Goal: Task Accomplishment & Management: Complete application form

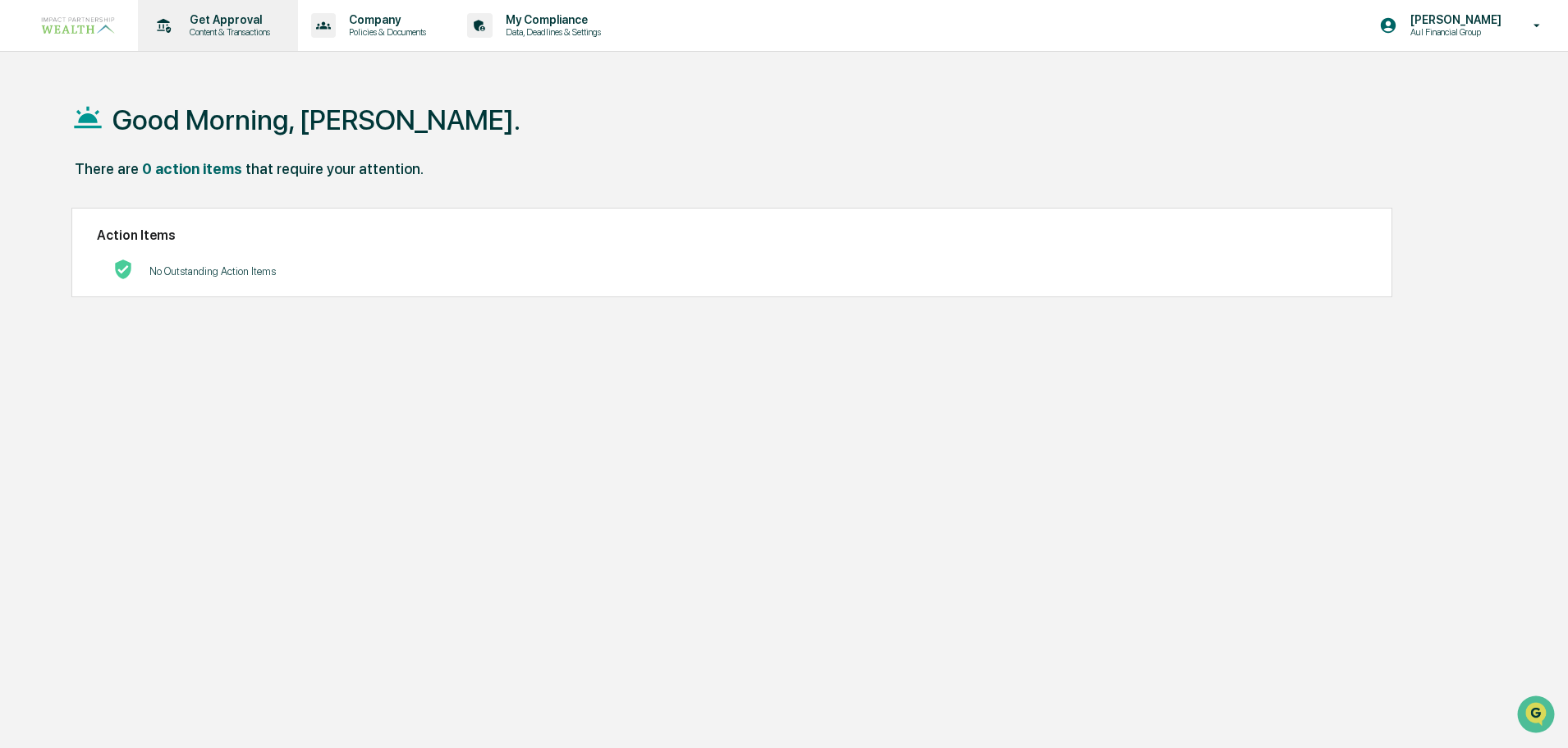
click at [220, 14] on p "Get Approval" at bounding box center [228, 19] width 102 height 13
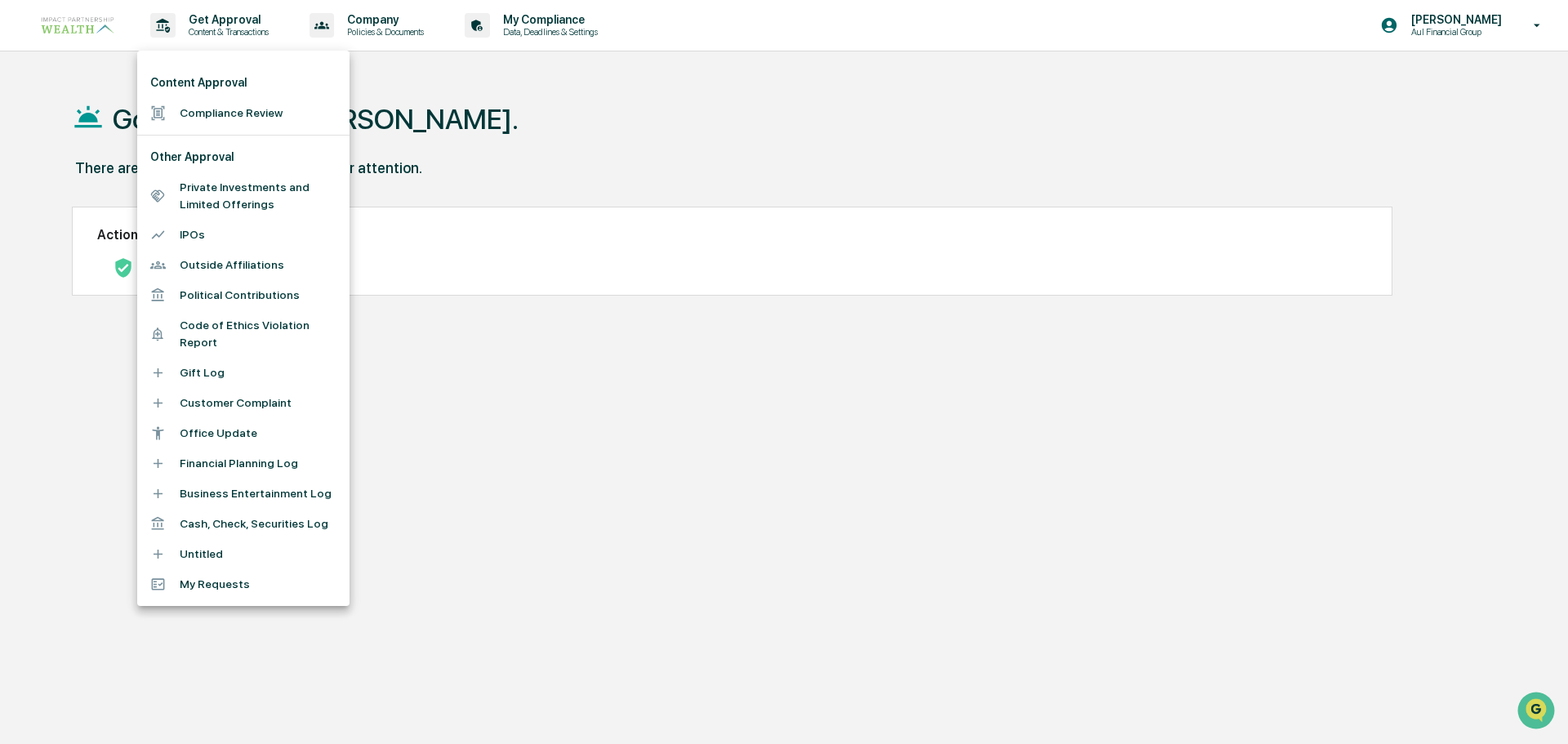
click at [233, 108] on li "Compliance Review" at bounding box center [243, 113] width 213 height 31
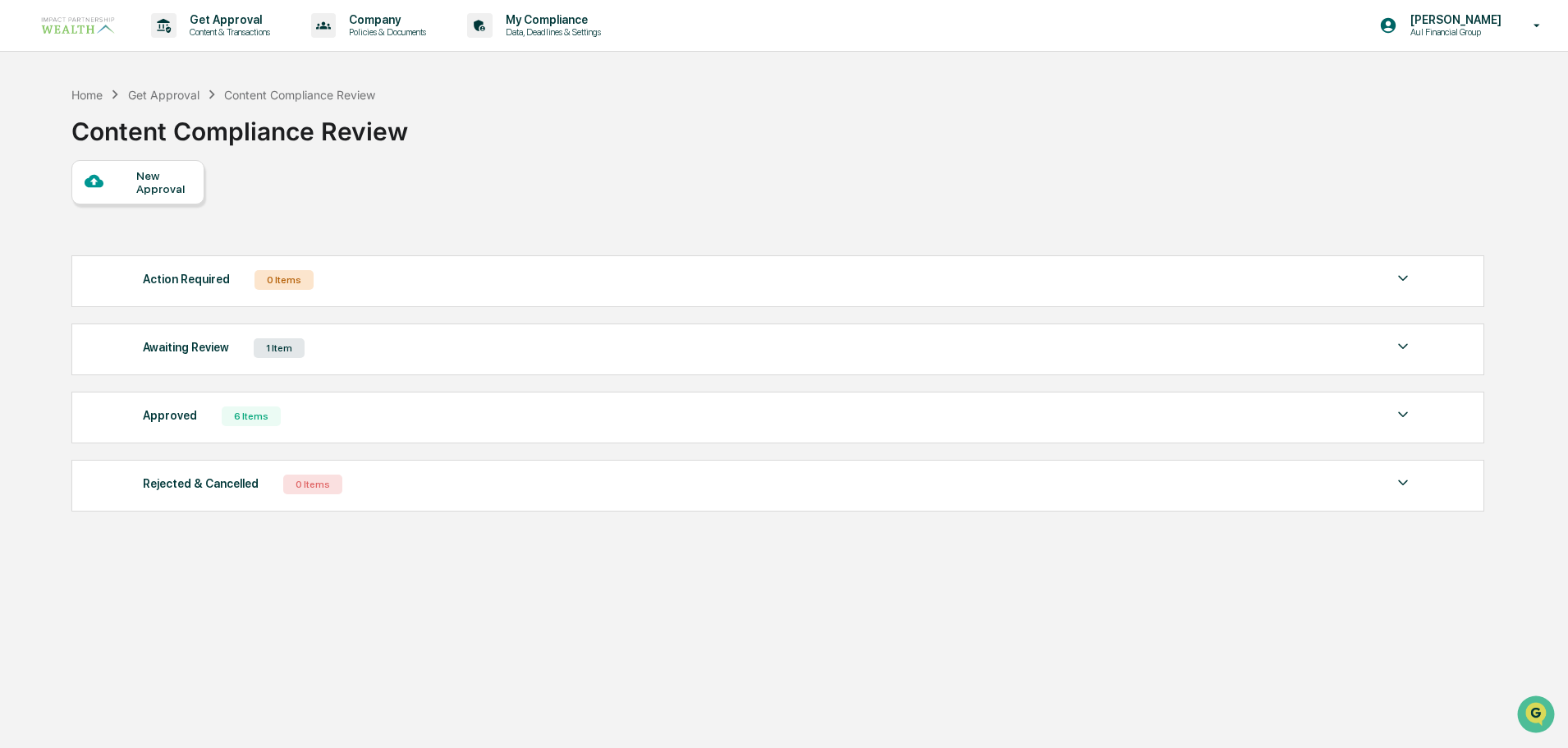
click at [144, 176] on div "New Approval" at bounding box center [164, 182] width 55 height 26
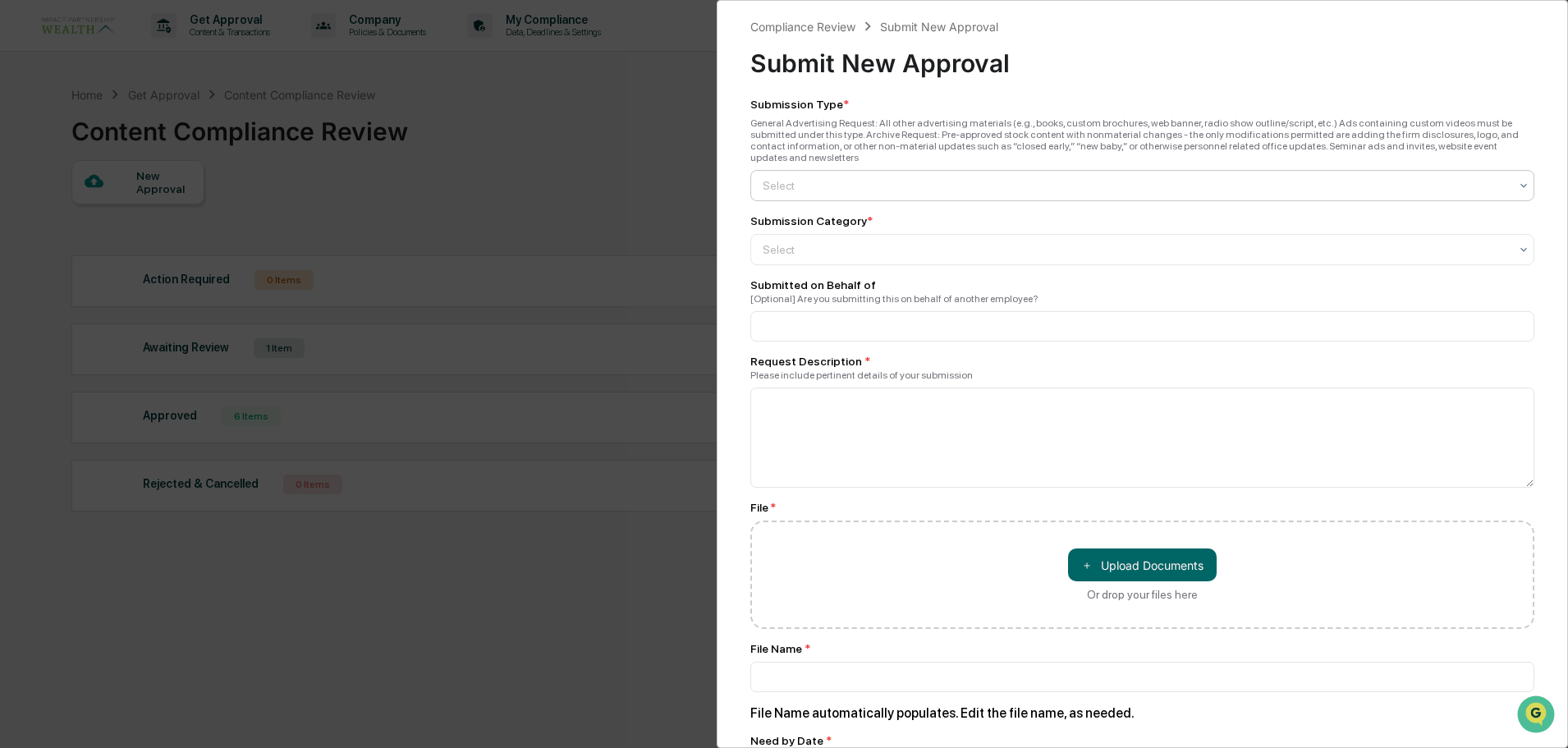
click at [882, 174] on div "Select" at bounding box center [1135, 186] width 762 height 23
click at [839, 221] on div "General Advertising" at bounding box center [1138, 213] width 774 height 33
click at [844, 241] on div at bounding box center [1135, 249] width 746 height 17
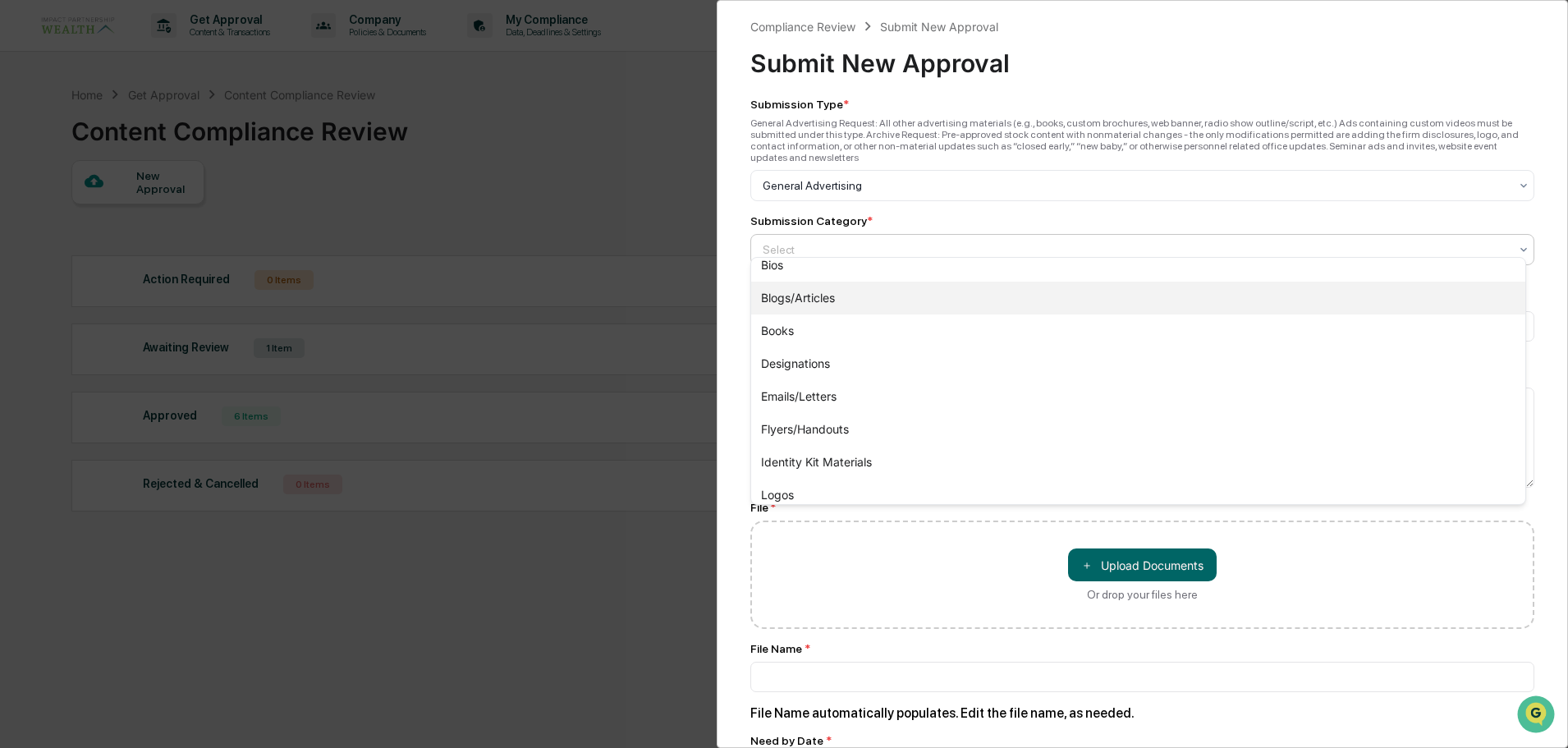
scroll to position [165, 0]
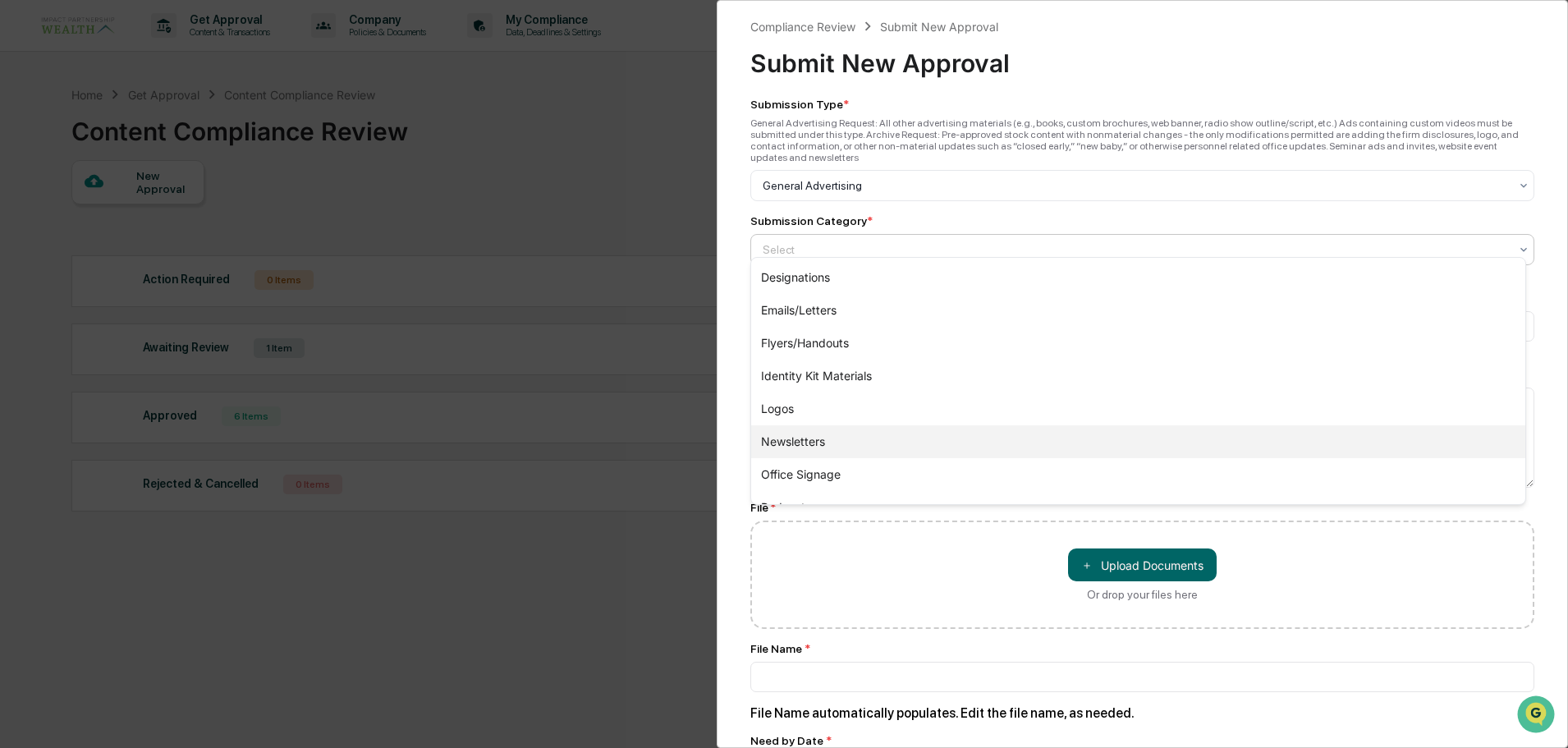
click at [820, 448] on div "Newsletters" at bounding box center [1138, 441] width 774 height 33
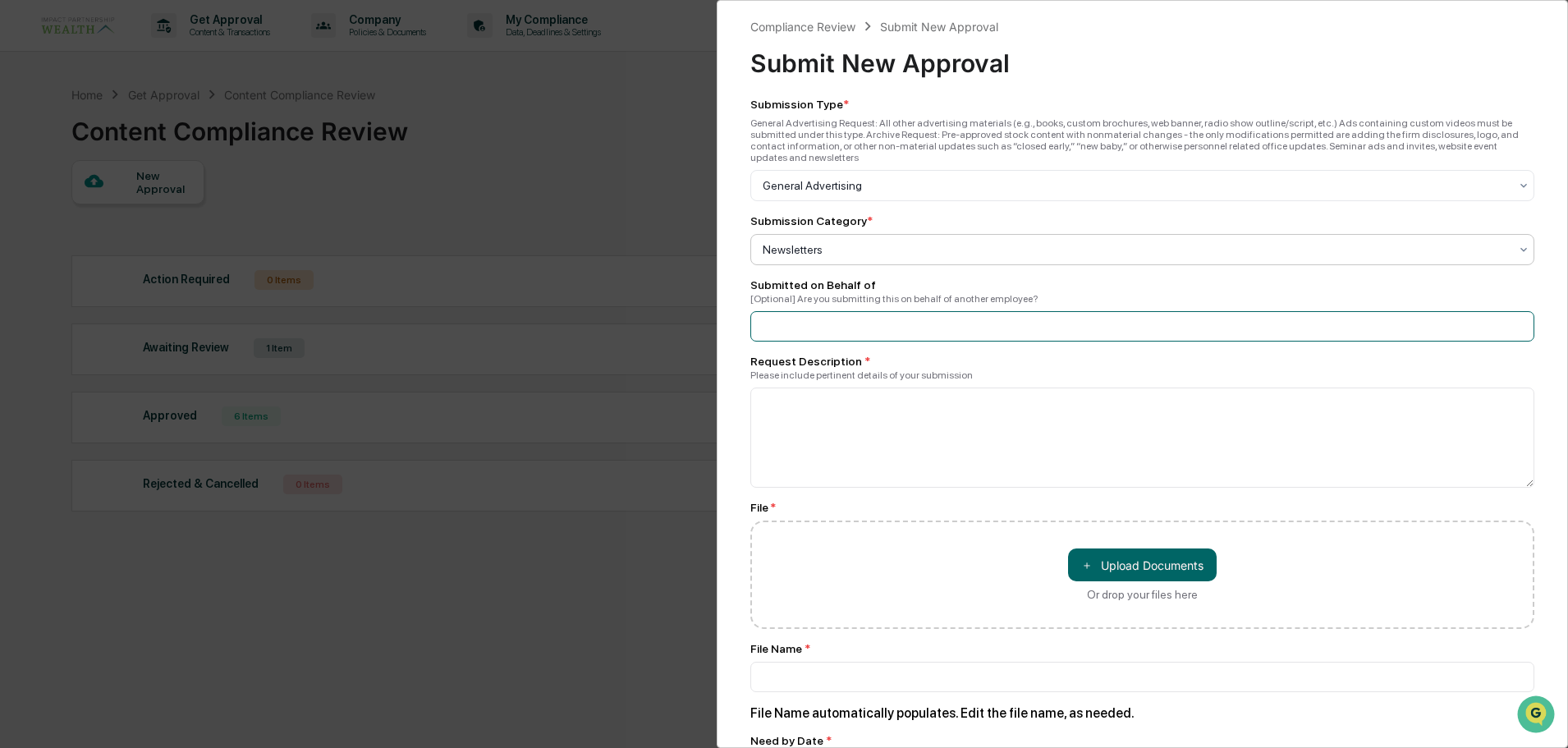
click at [893, 320] on input at bounding box center [1141, 326] width 784 height 31
type input "*********"
click at [849, 450] on textarea at bounding box center [1141, 438] width 784 height 100
type textarea "*"
click at [1010, 412] on textarea "To enrich screen reader interactions, please activate Accessibility in Grammarl…" at bounding box center [1138, 438] width 776 height 100
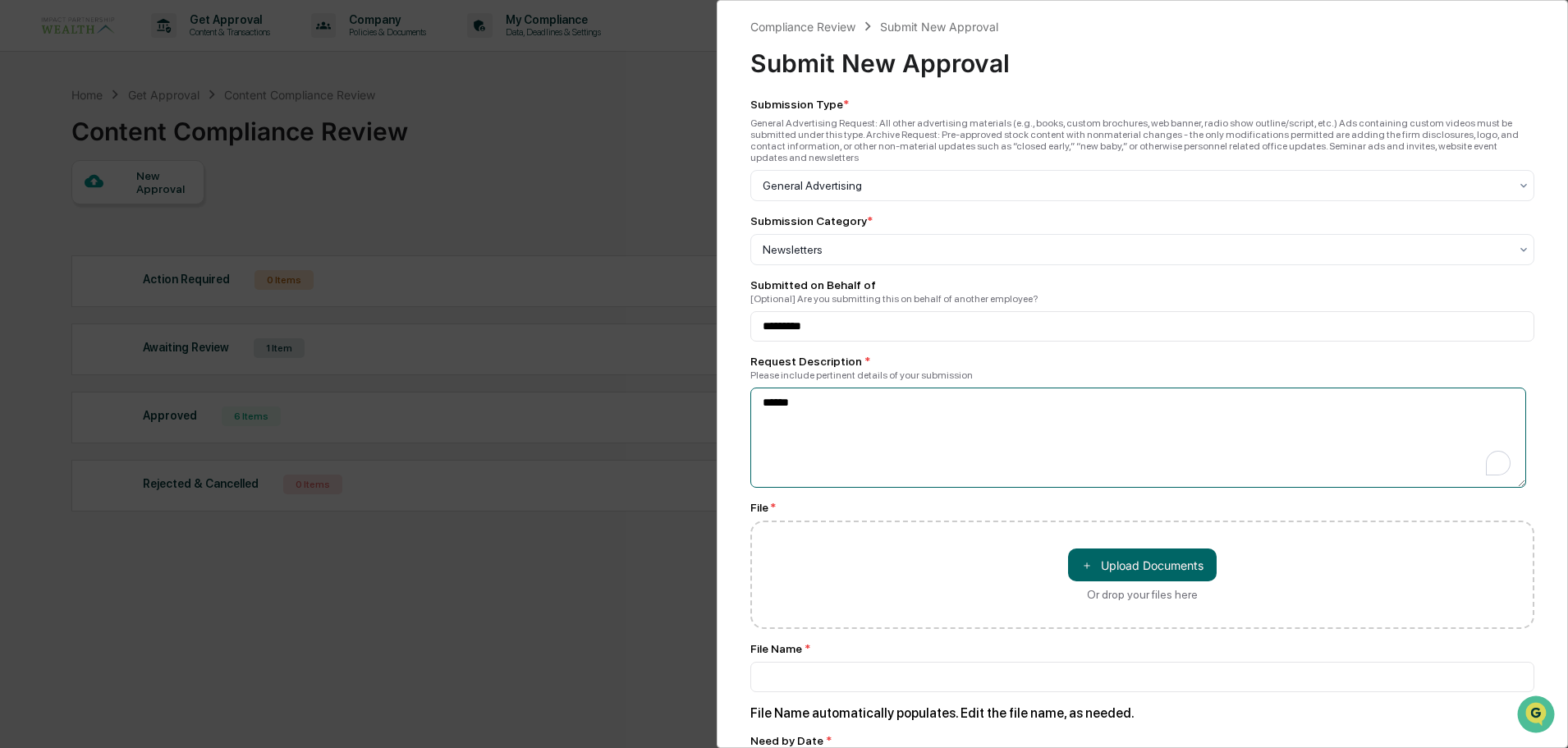
click at [828, 407] on textarea "******" at bounding box center [1138, 438] width 776 height 100
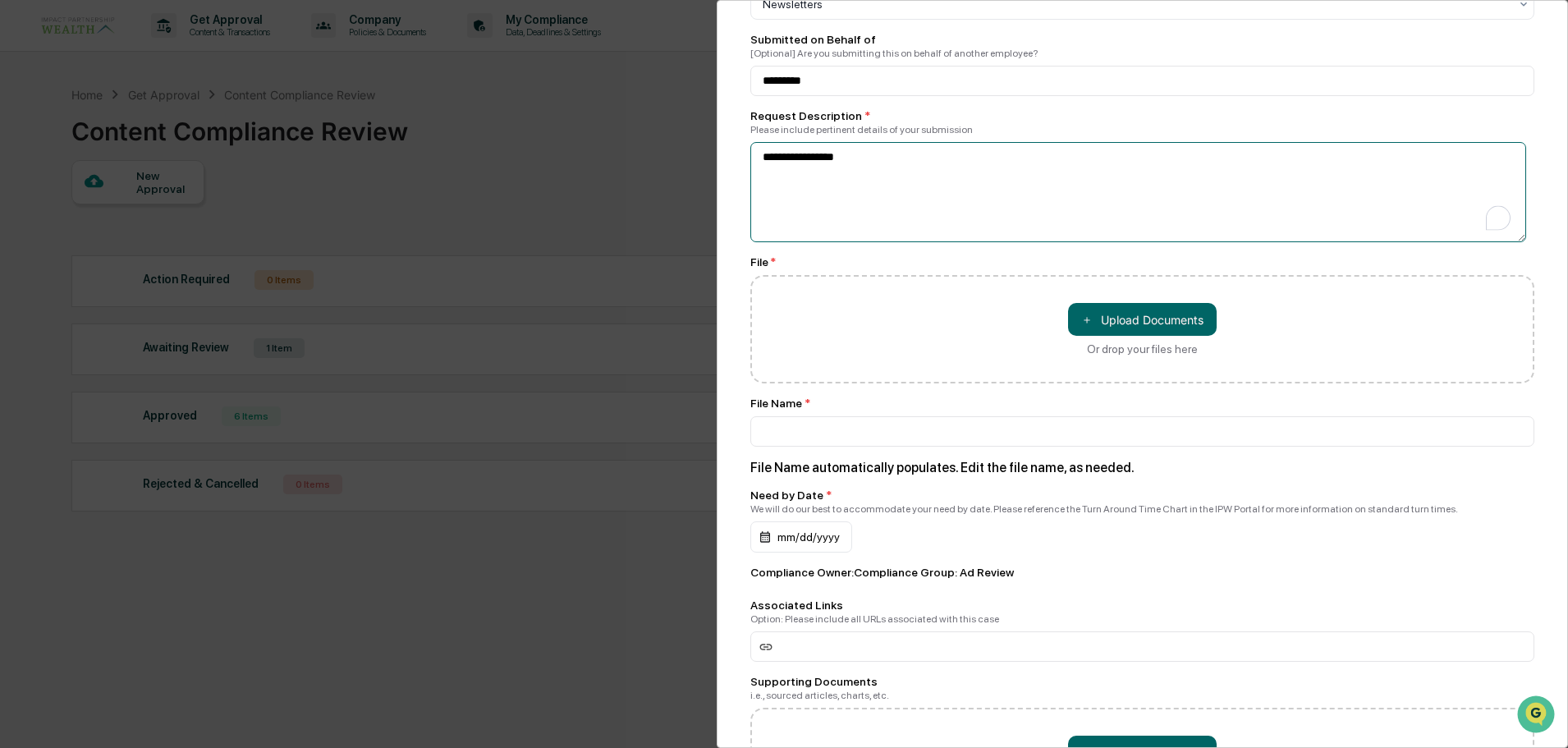
scroll to position [246, 0]
type textarea "**********"
click at [1147, 322] on button "＋ Upload Documents" at bounding box center [1141, 318] width 149 height 33
type input "**********"
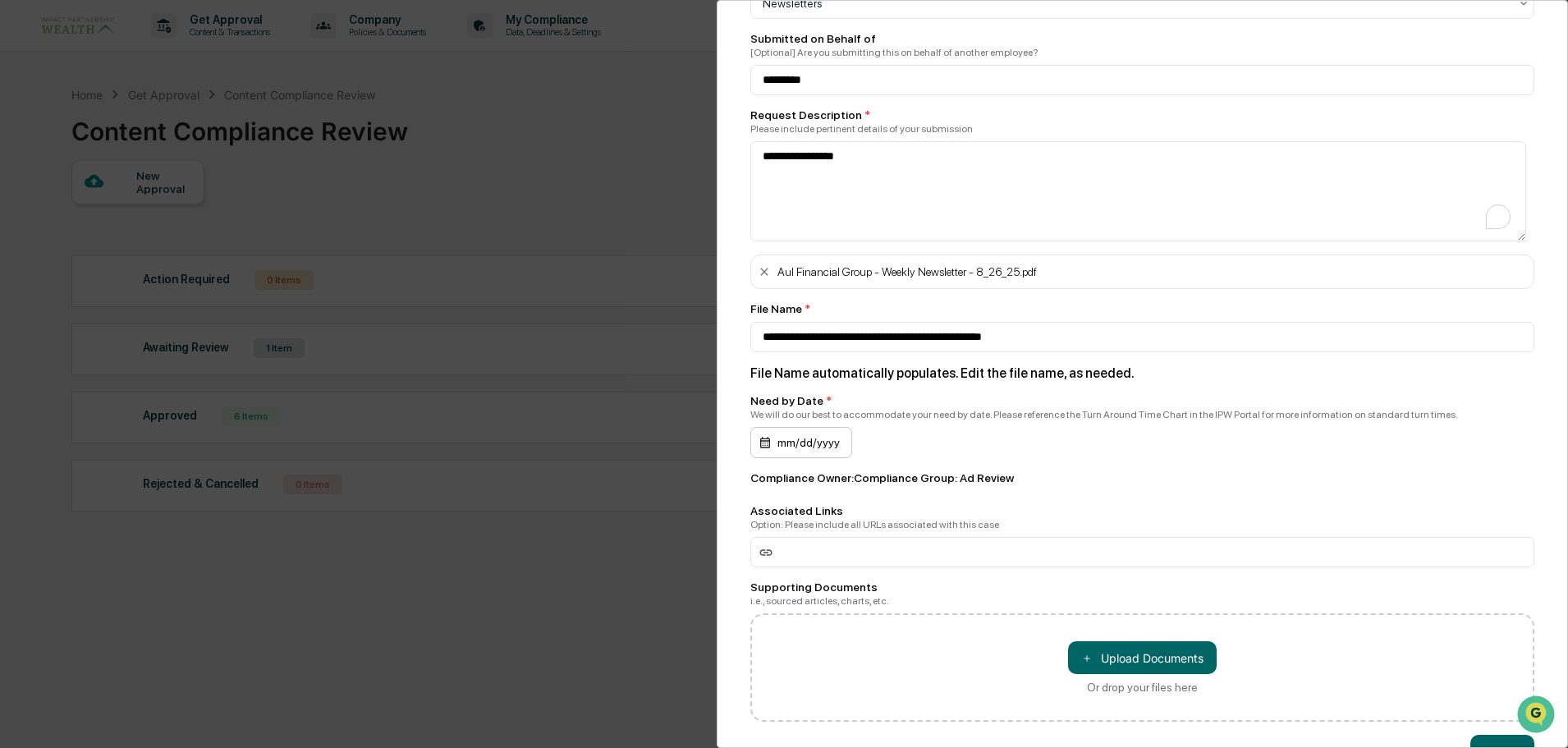
click at [803, 436] on div "mm/dd/yyyy" at bounding box center [801, 442] width 102 height 31
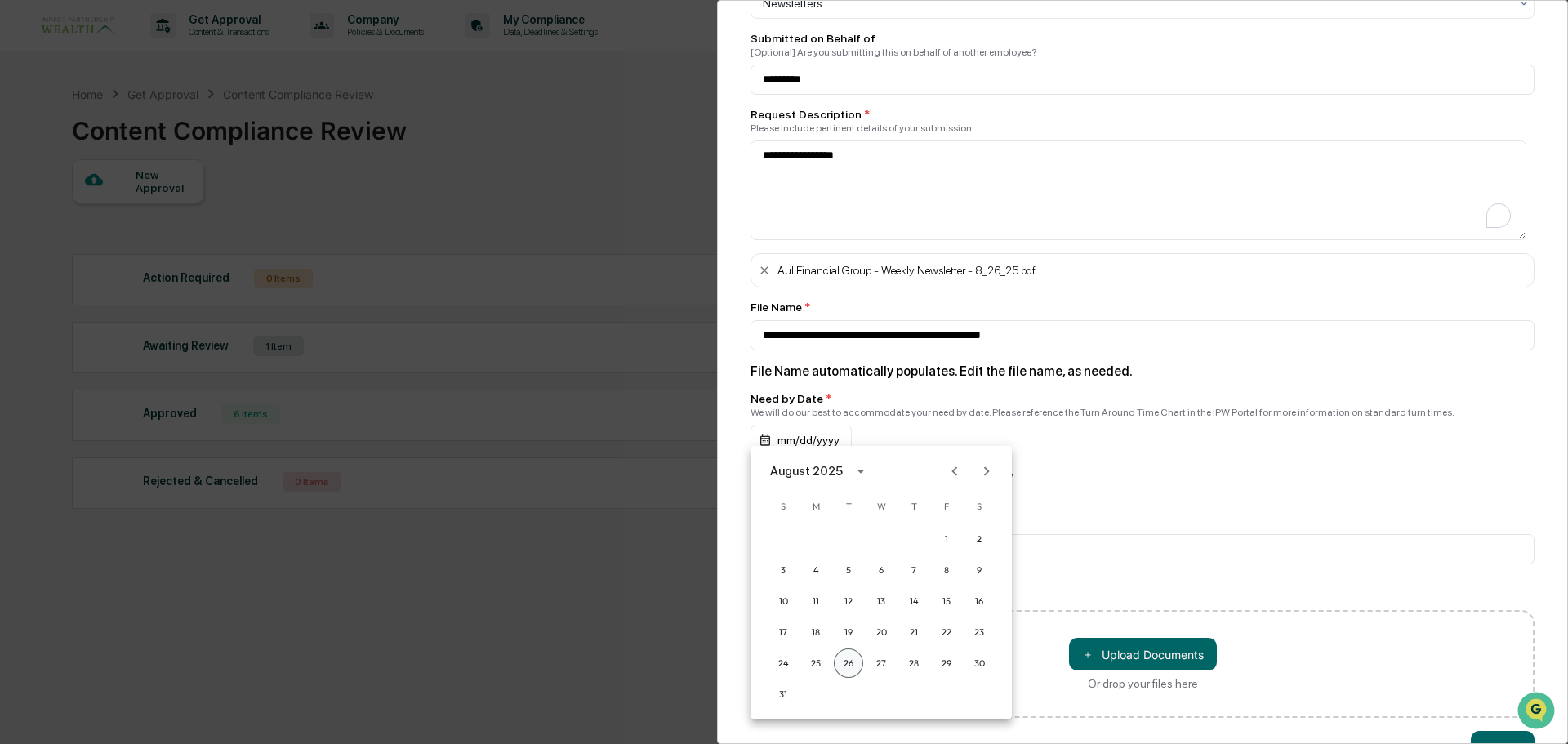
click at [849, 664] on button "26" at bounding box center [849, 663] width 30 height 30
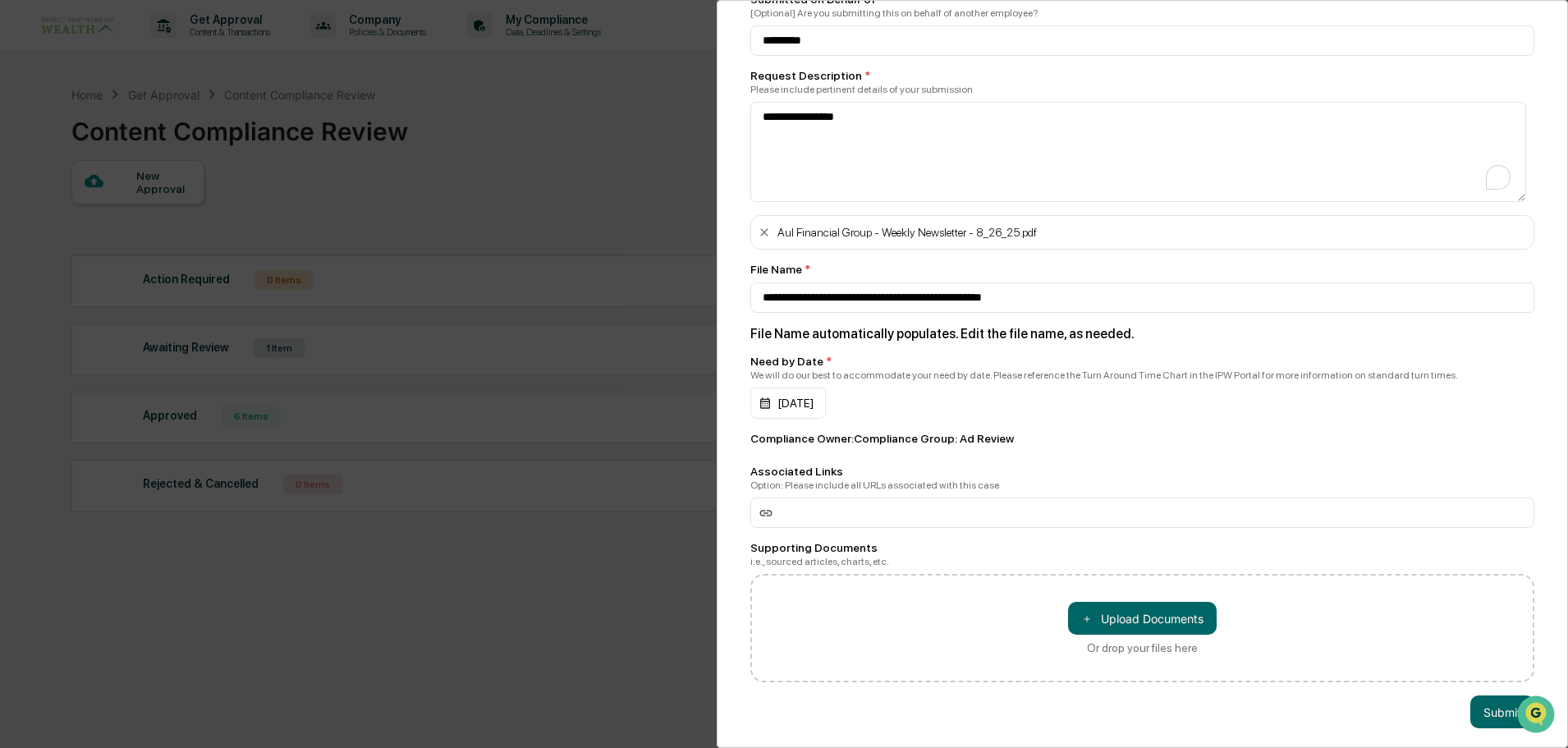
scroll to position [290, 0]
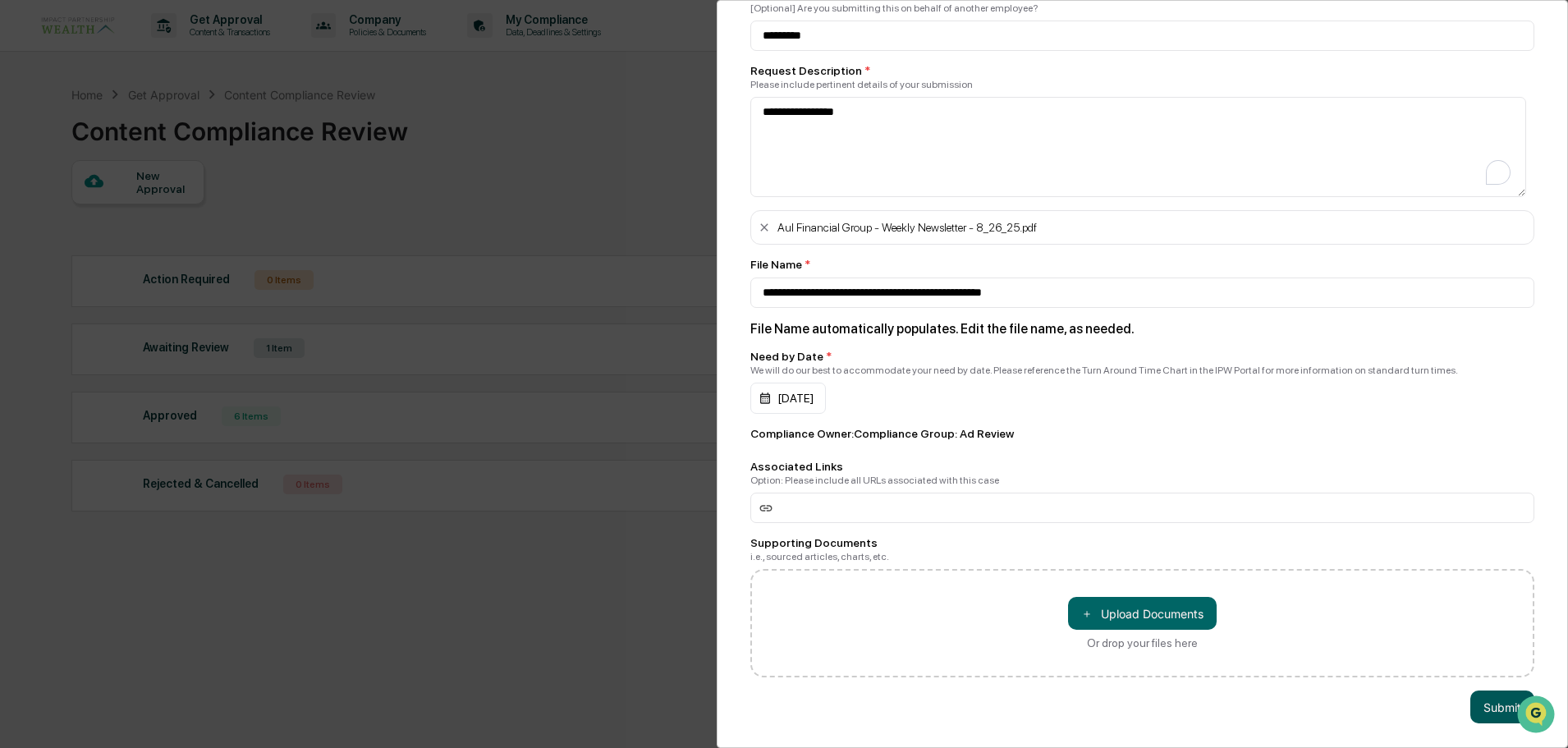
click at [1485, 703] on button "Submit" at bounding box center [1502, 707] width 64 height 33
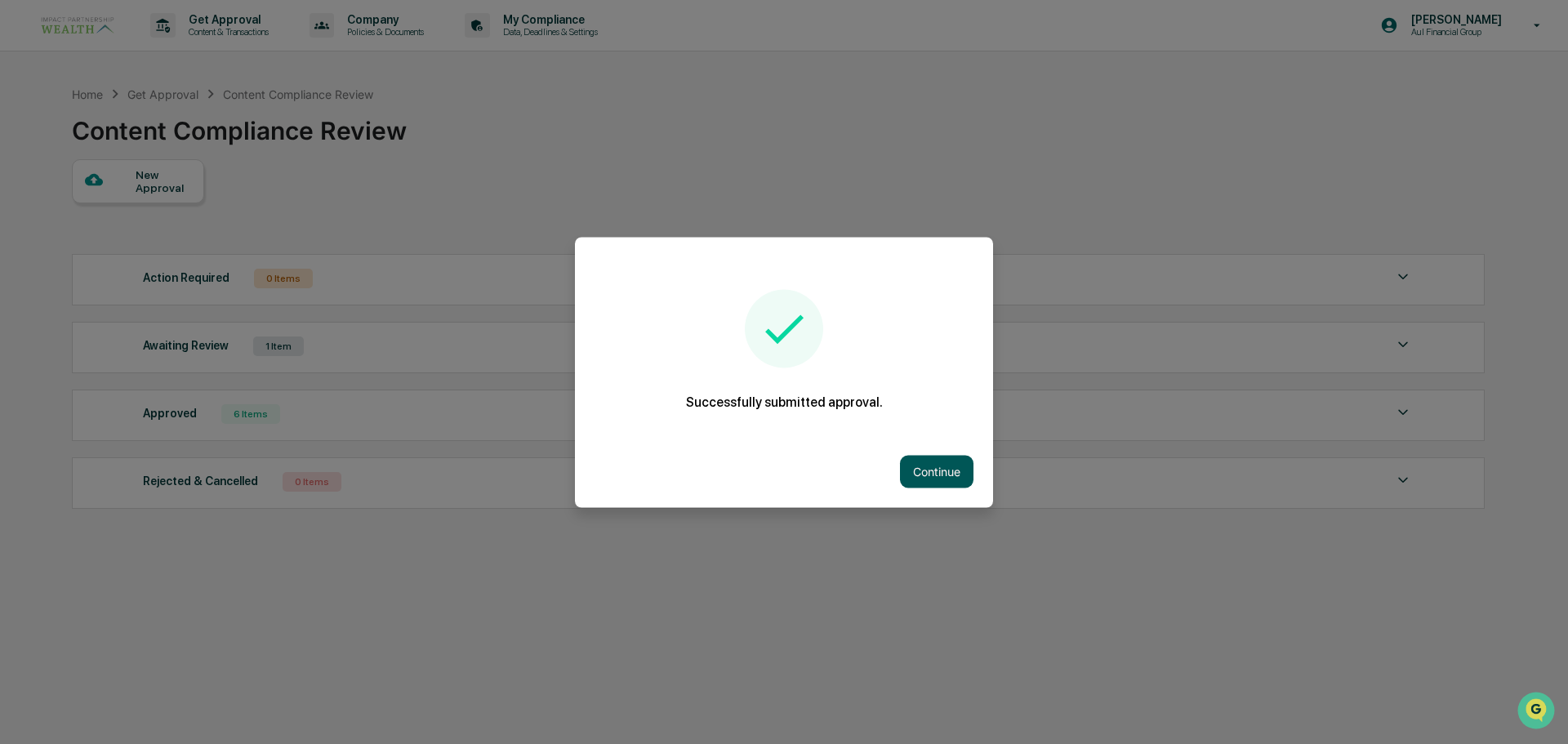
click at [947, 469] on button "Continue" at bounding box center [937, 471] width 74 height 32
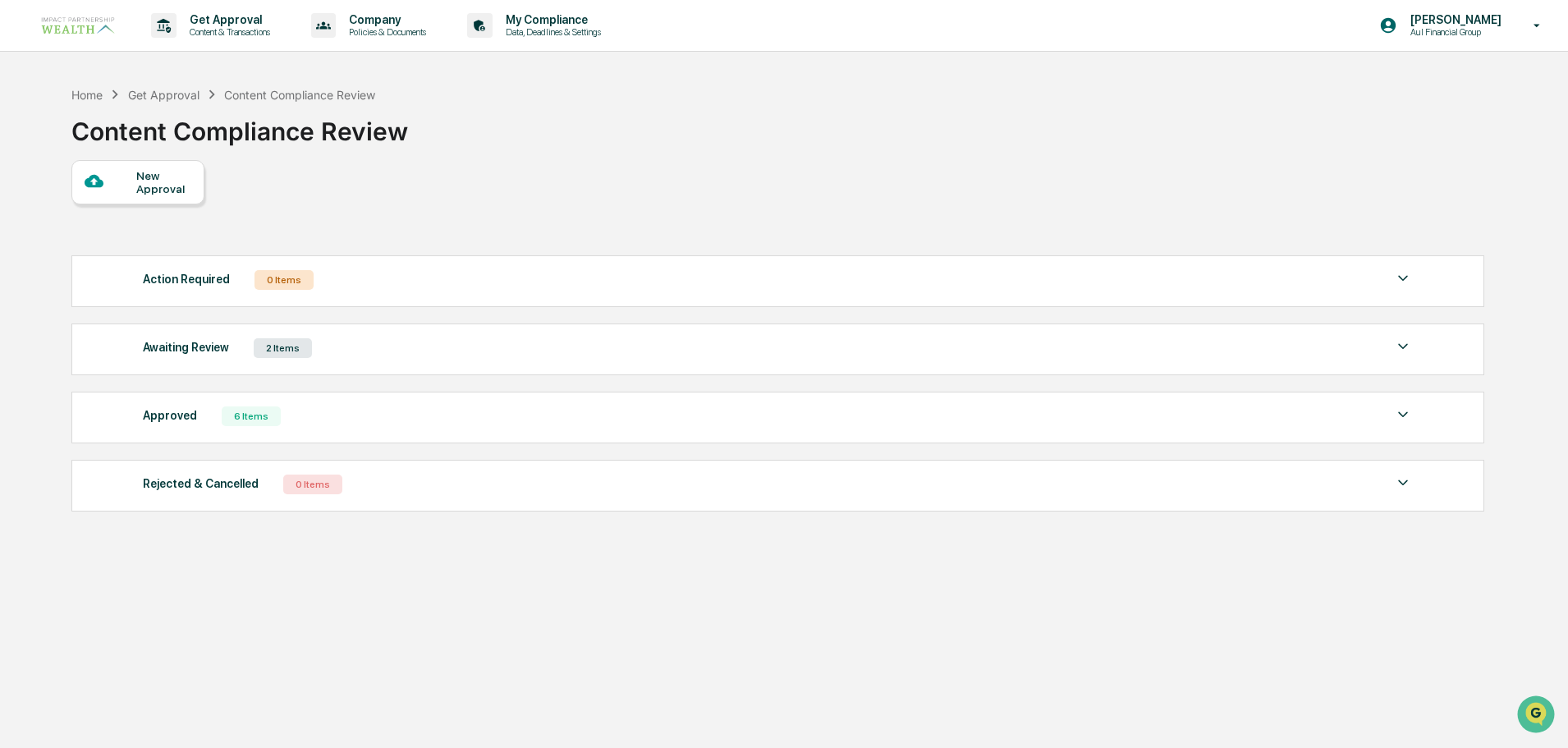
click at [284, 345] on div "2 Items" at bounding box center [282, 348] width 58 height 19
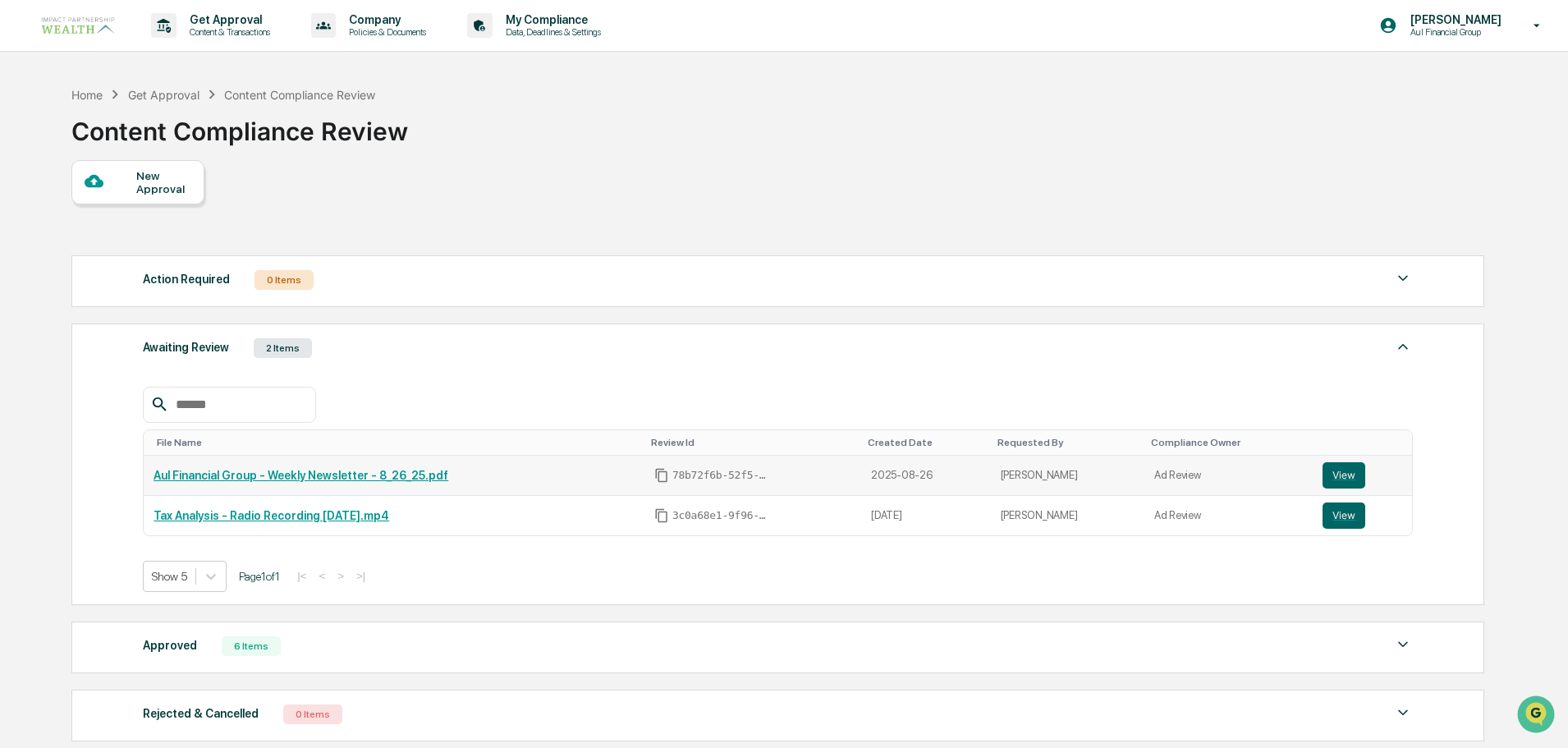
click at [300, 486] on td "Aul Financial Group - Weekly Newsletter - 8_26_25.pdf" at bounding box center [393, 476] width 500 height 40
drag, startPoint x: 713, startPoint y: 476, endPoint x: 668, endPoint y: 476, distance: 45.0
click at [672, 476] on span "78b72f6b-52f5-4160-910c-4f7945deff4e" at bounding box center [721, 475] width 98 height 13
copy span "78b72f6b"
click at [473, 516] on div "Tax Analysis - Radio Recording [DATE].mp4" at bounding box center [394, 516] width 481 height 13
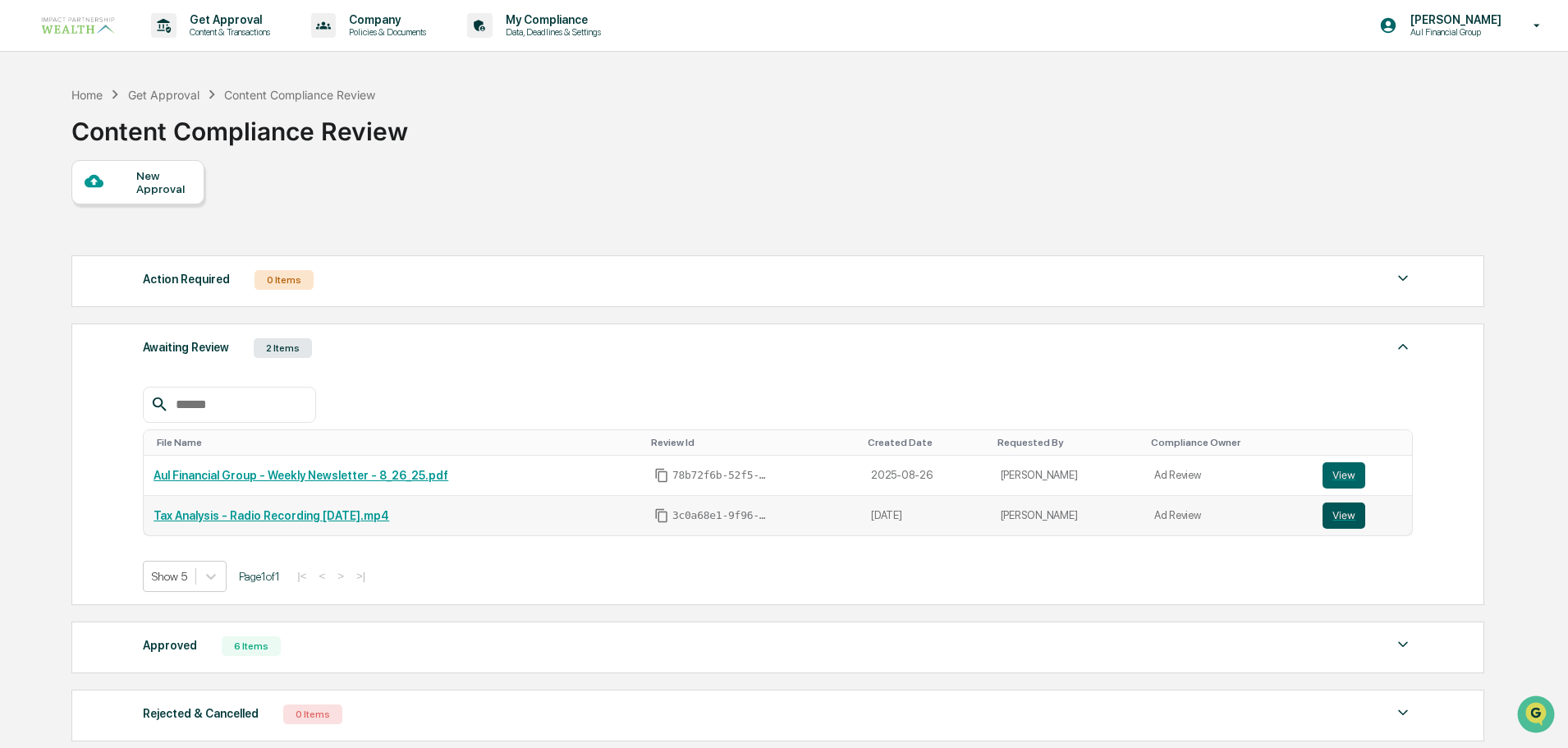
click at [1330, 517] on button "View" at bounding box center [1344, 516] width 43 height 26
